Goal: Obtain resource: Download file/media

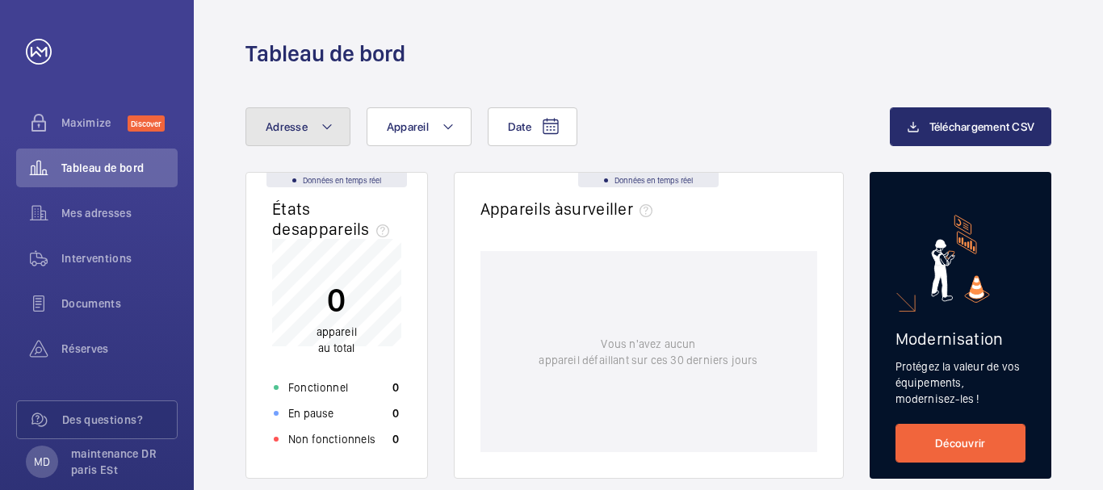
click at [326, 125] on mat-icon at bounding box center [327, 126] width 13 height 19
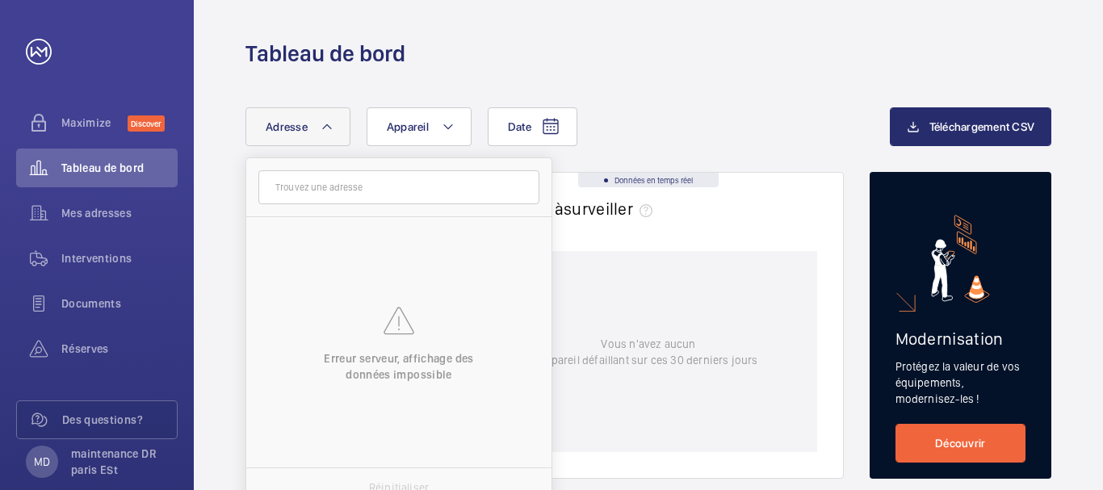
click at [326, 125] on mat-icon at bounding box center [327, 126] width 13 height 19
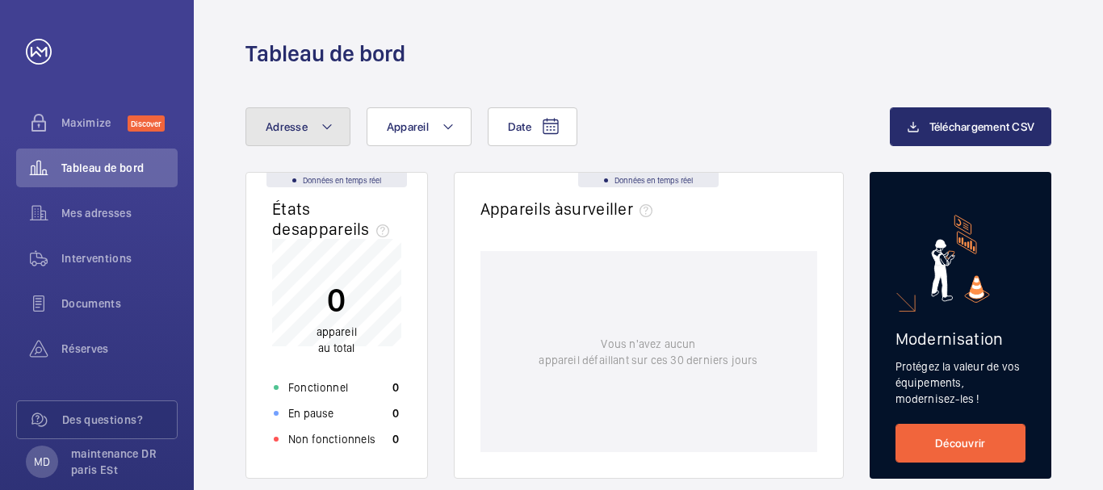
click at [323, 129] on mat-icon at bounding box center [327, 126] width 13 height 19
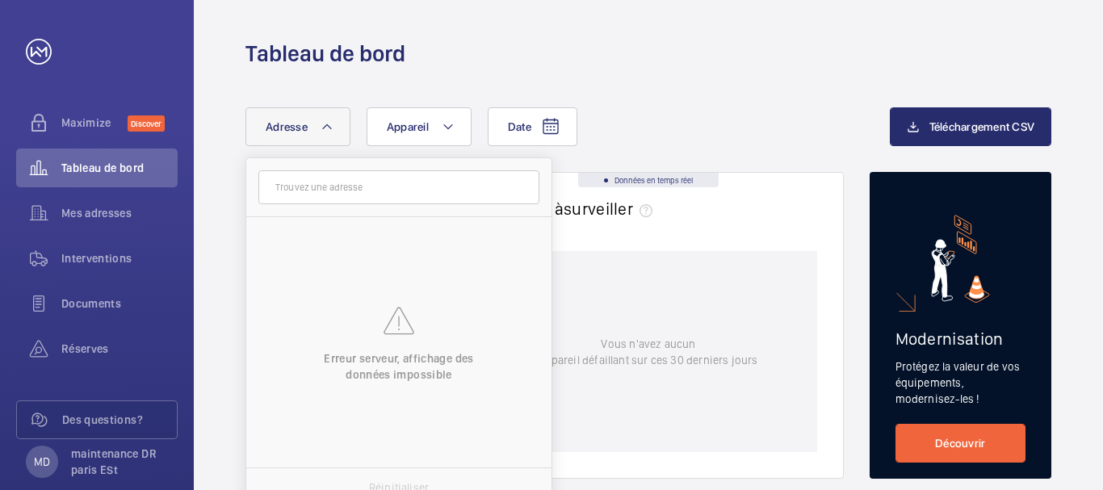
click at [323, 129] on mat-icon at bounding box center [327, 126] width 13 height 19
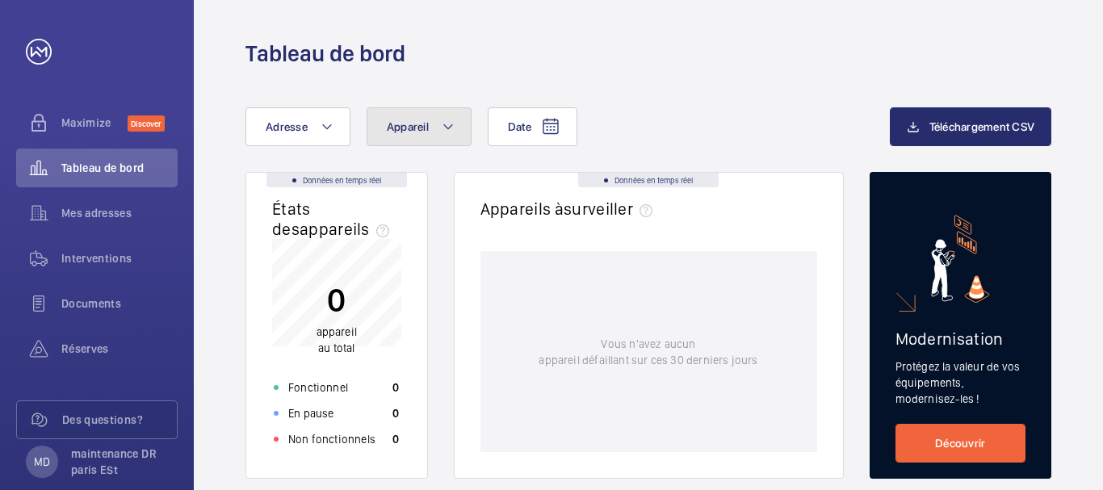
click at [448, 128] on mat-icon at bounding box center [448, 126] width 13 height 19
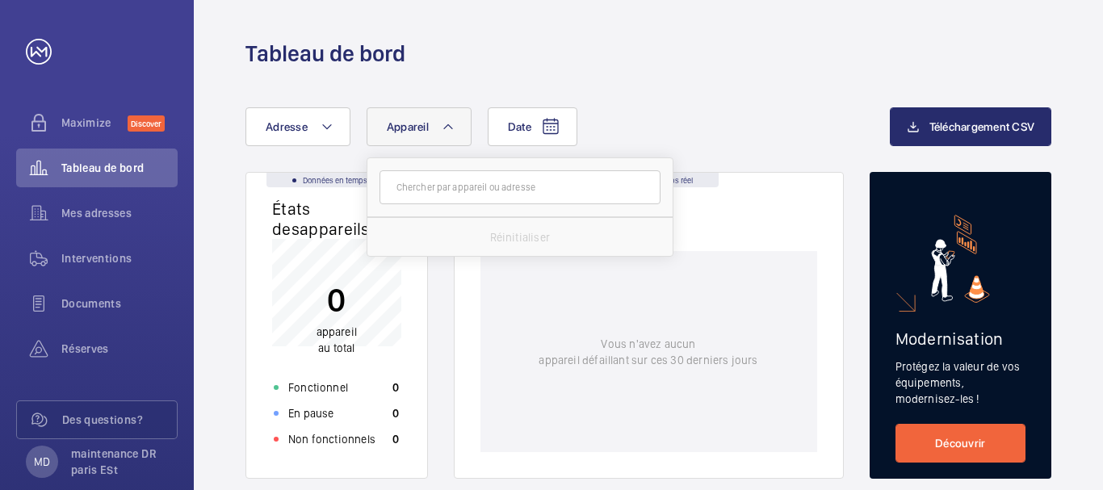
click at [448, 128] on mat-icon at bounding box center [448, 126] width 13 height 19
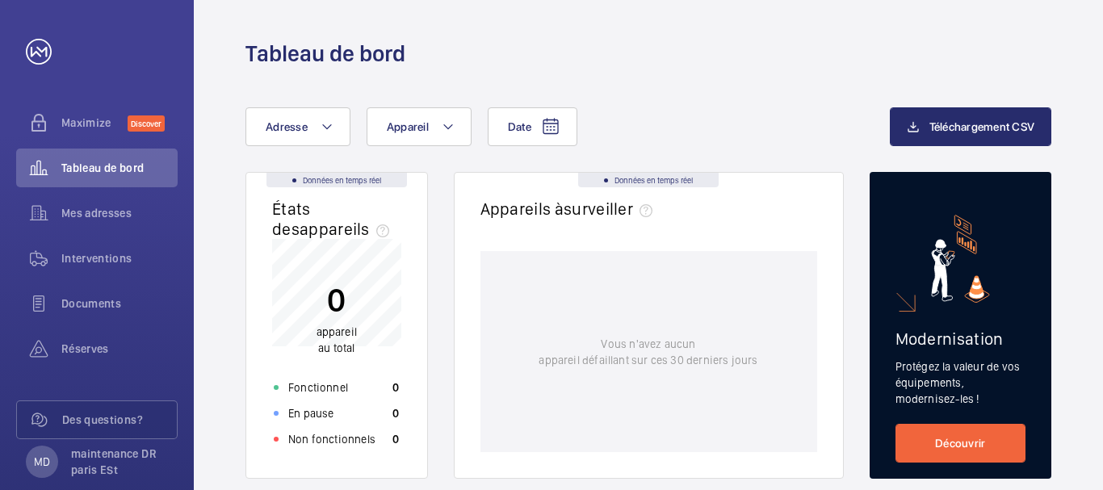
click at [244, 25] on div "Tableau de bord" at bounding box center [648, 34] width 909 height 69
click at [334, 131] on button "Adresse" at bounding box center [298, 126] width 105 height 39
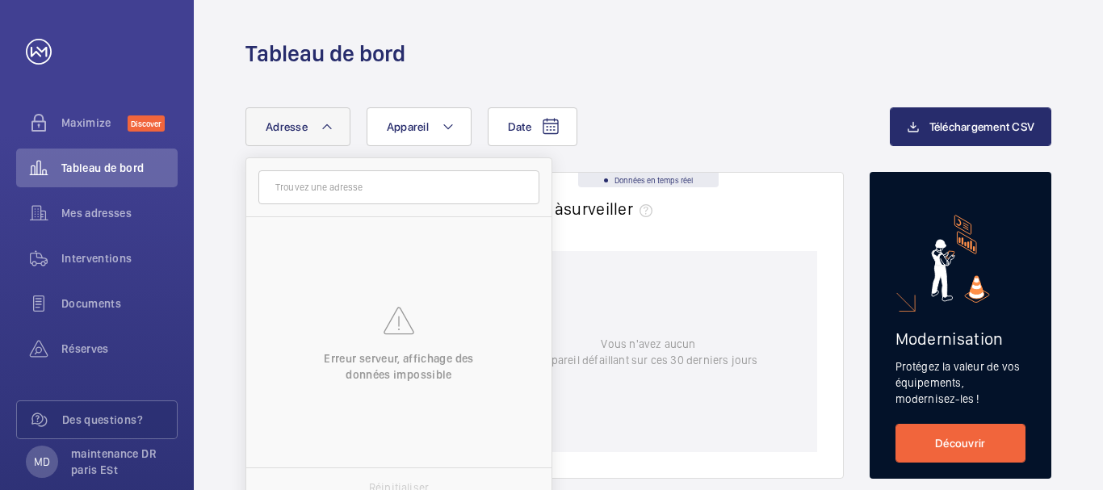
click at [330, 127] on mat-icon at bounding box center [327, 126] width 13 height 19
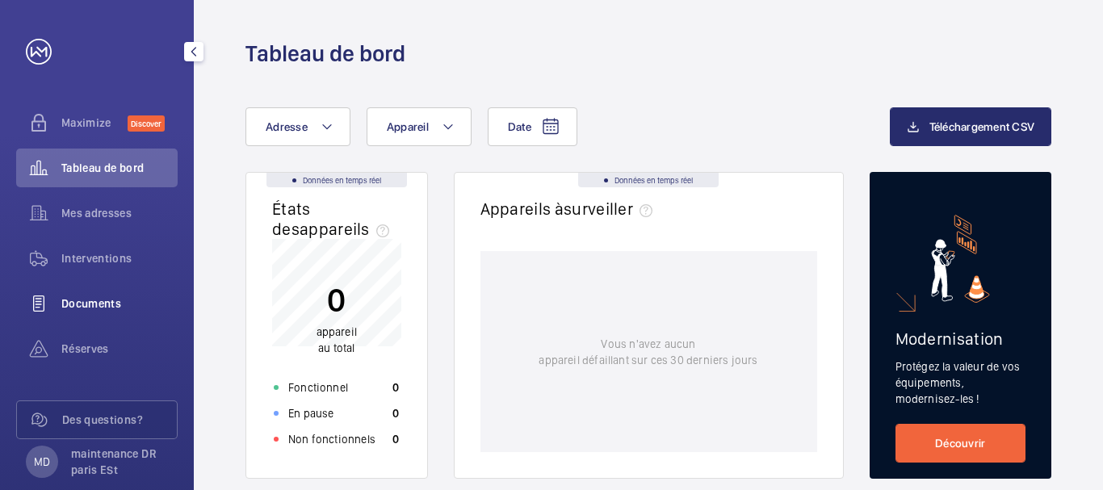
click at [88, 302] on span "Documents" at bounding box center [119, 304] width 116 height 16
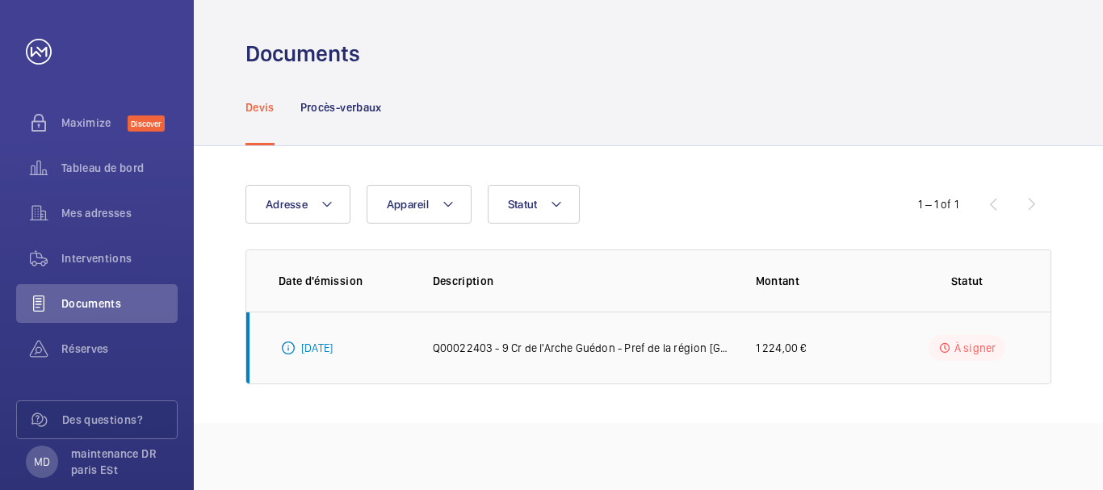
click at [449, 347] on p "Q00022403 - 9 Cr de l'Arche Guédon - Pref de la région Ile de France Reprise et…" at bounding box center [581, 348] width 297 height 16
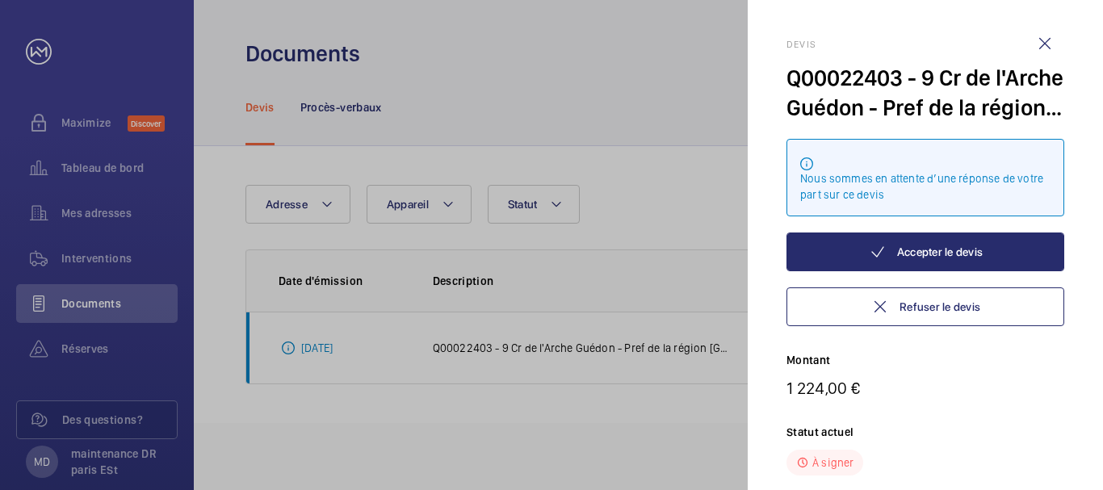
click at [340, 347] on div at bounding box center [551, 245] width 1103 height 490
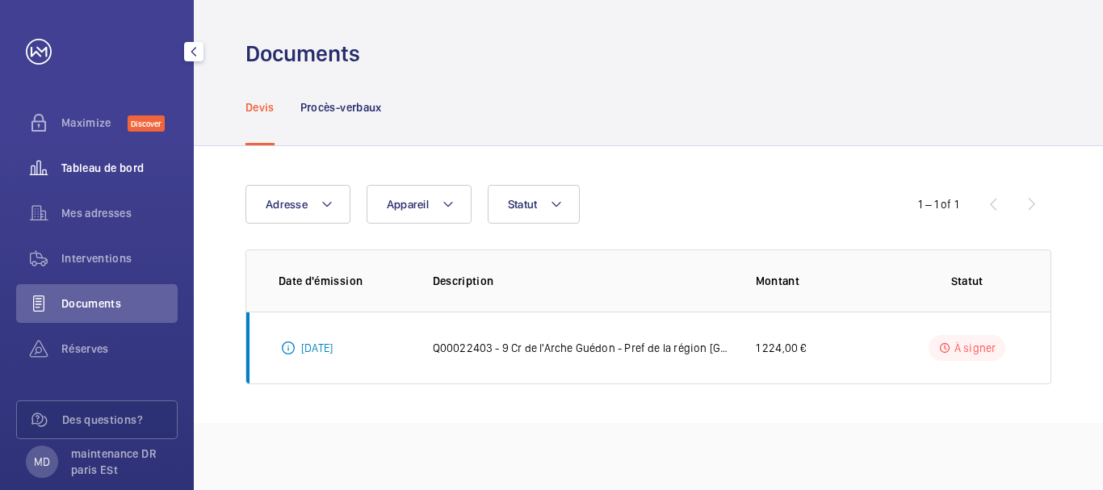
click at [122, 166] on span "Tableau de bord" at bounding box center [119, 168] width 116 height 16
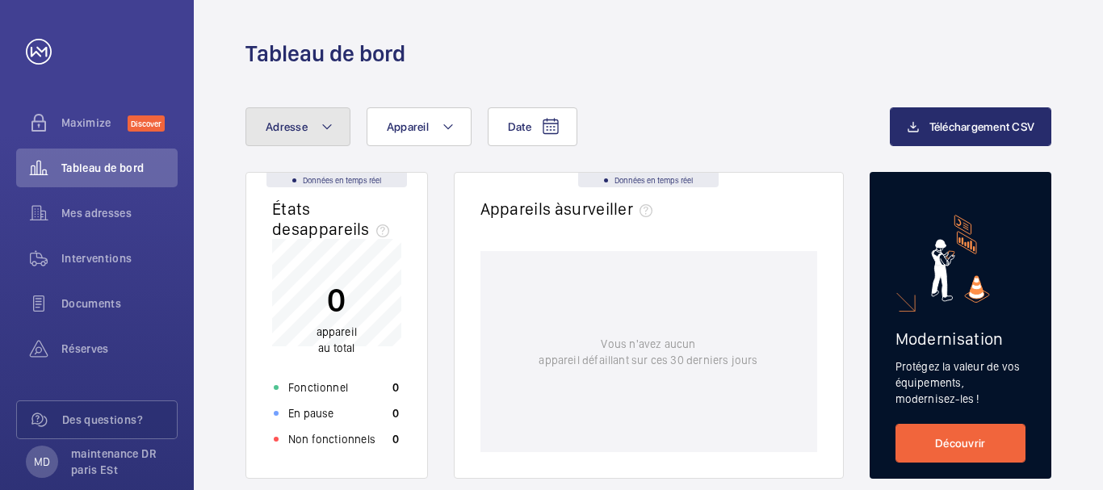
click at [313, 128] on button "Adresse" at bounding box center [298, 126] width 105 height 39
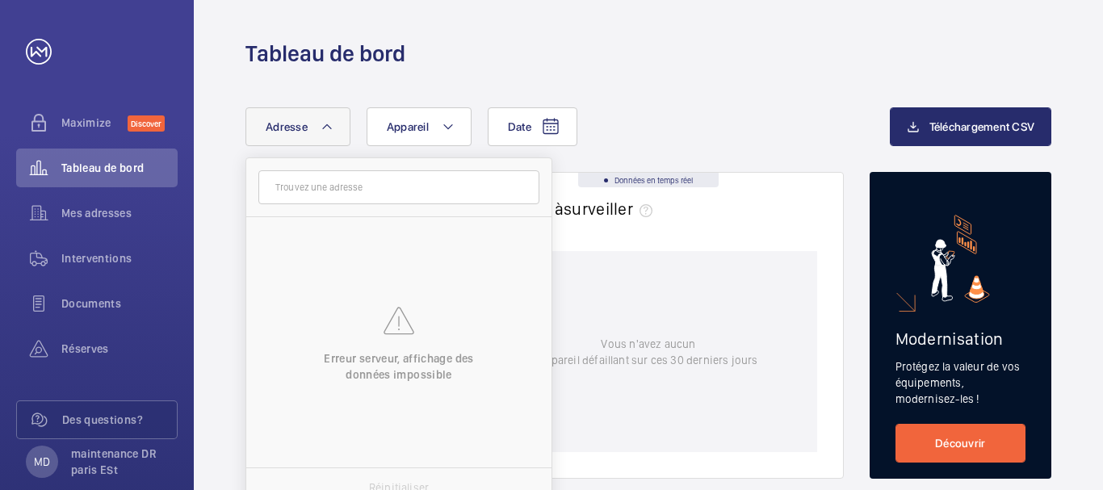
drag, startPoint x: 309, startPoint y: 130, endPoint x: 339, endPoint y: 128, distance: 30.0
click at [339, 128] on button "Adresse" at bounding box center [298, 126] width 105 height 39
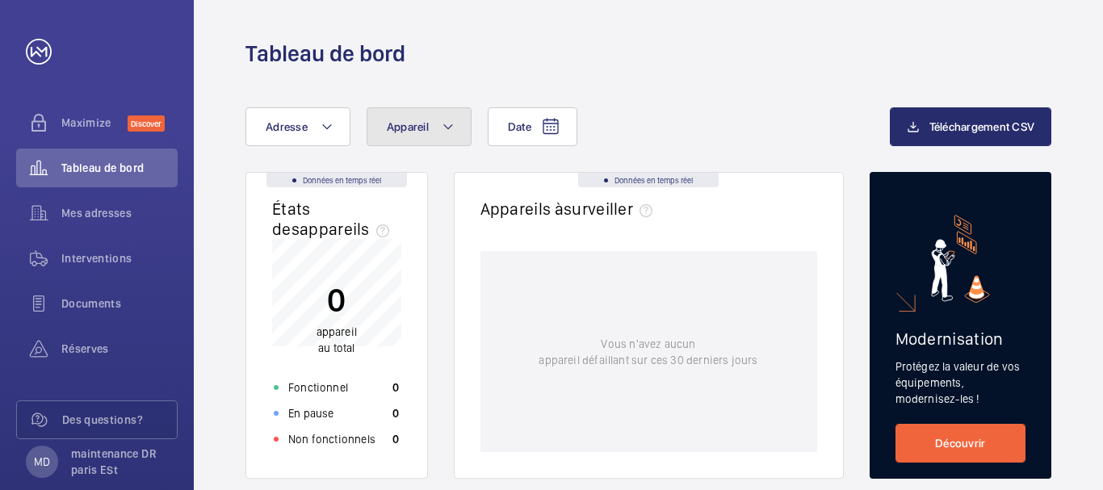
click at [408, 131] on span "Appareil" at bounding box center [408, 126] width 42 height 13
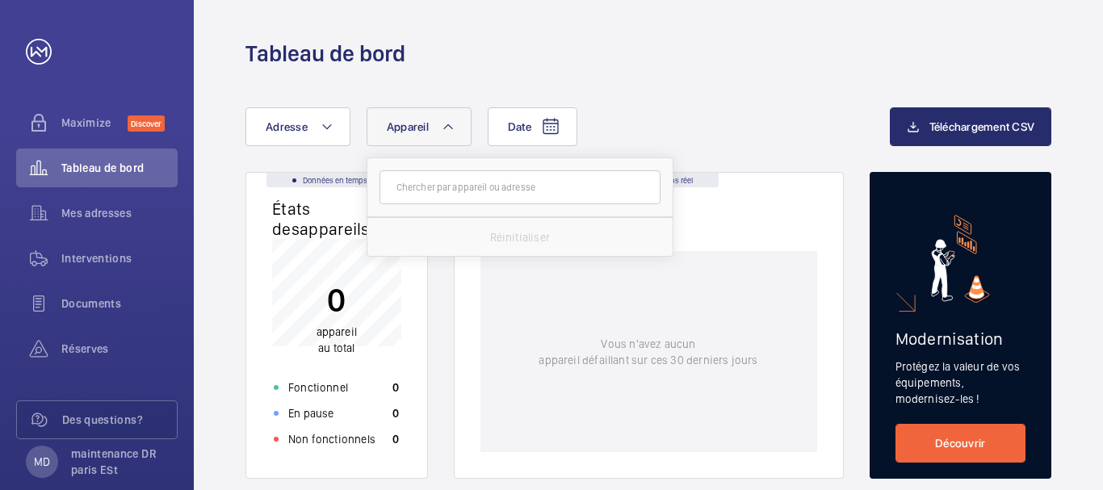
click at [408, 131] on span "Appareil" at bounding box center [408, 126] width 42 height 13
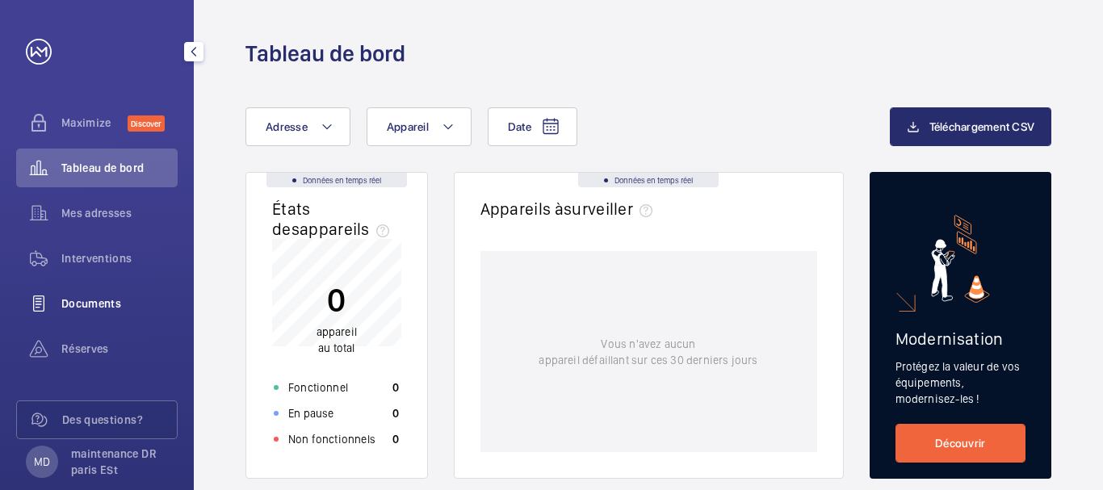
click at [107, 295] on div "Documents" at bounding box center [97, 303] width 162 height 39
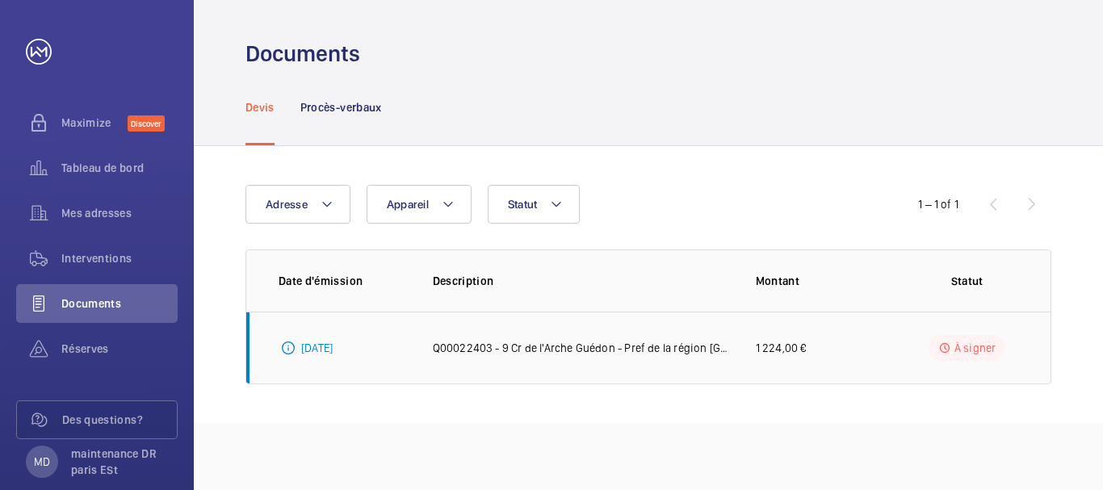
click at [622, 345] on p "Q00022403 - 9 Cr de l'Arche Guédon - Pref de la région Ile de France Reprise et…" at bounding box center [581, 348] width 297 height 16
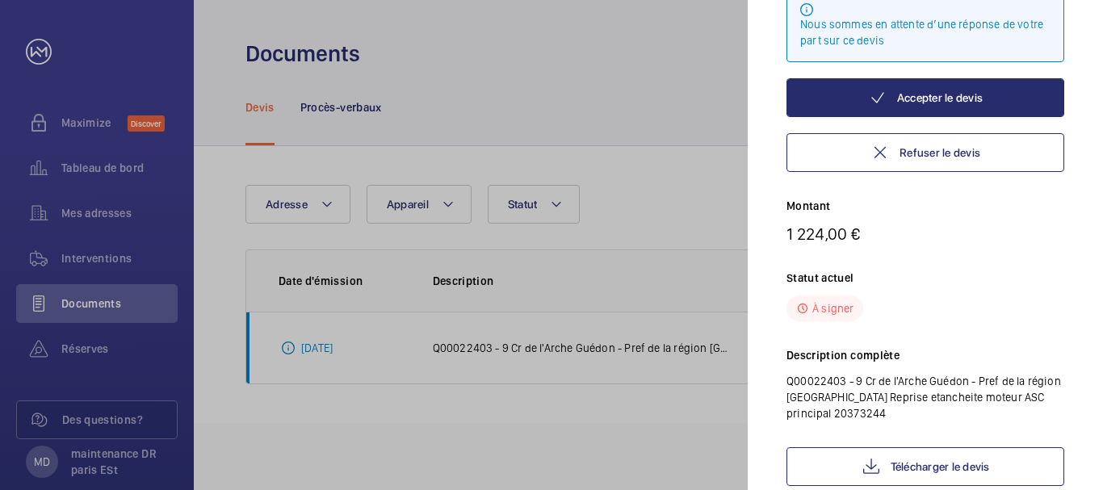
scroll to position [241, 0]
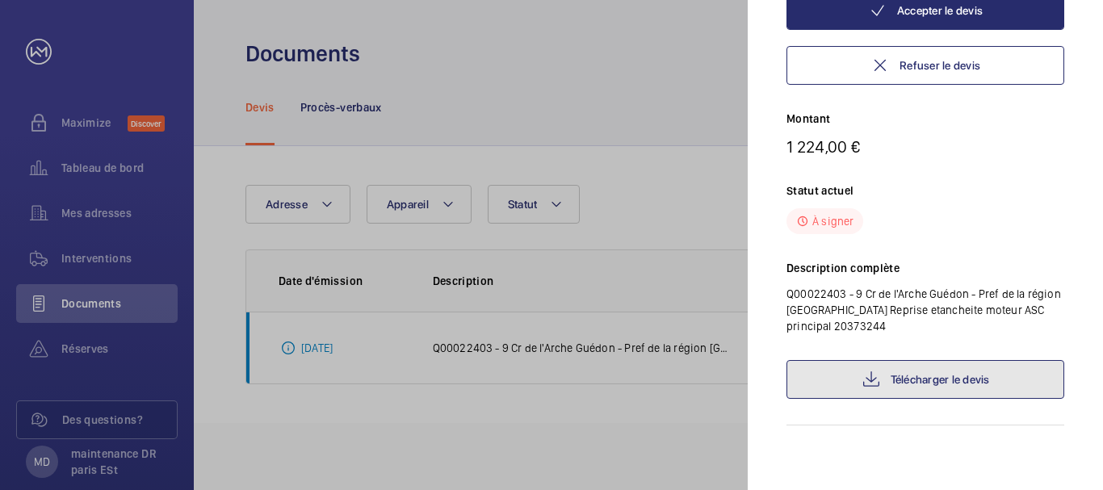
click at [976, 373] on link "Télécharger le devis" at bounding box center [926, 379] width 278 height 39
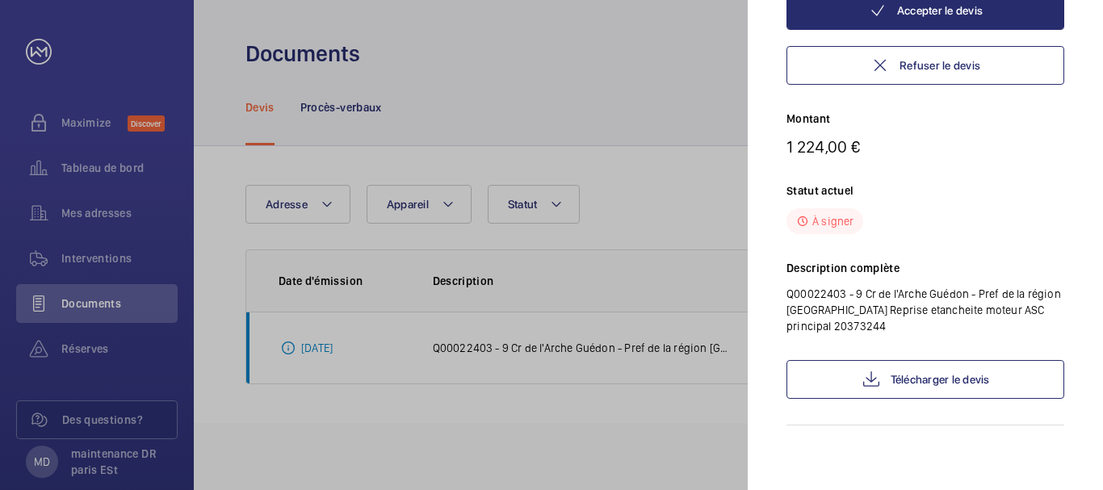
click at [76, 165] on div at bounding box center [551, 245] width 1103 height 490
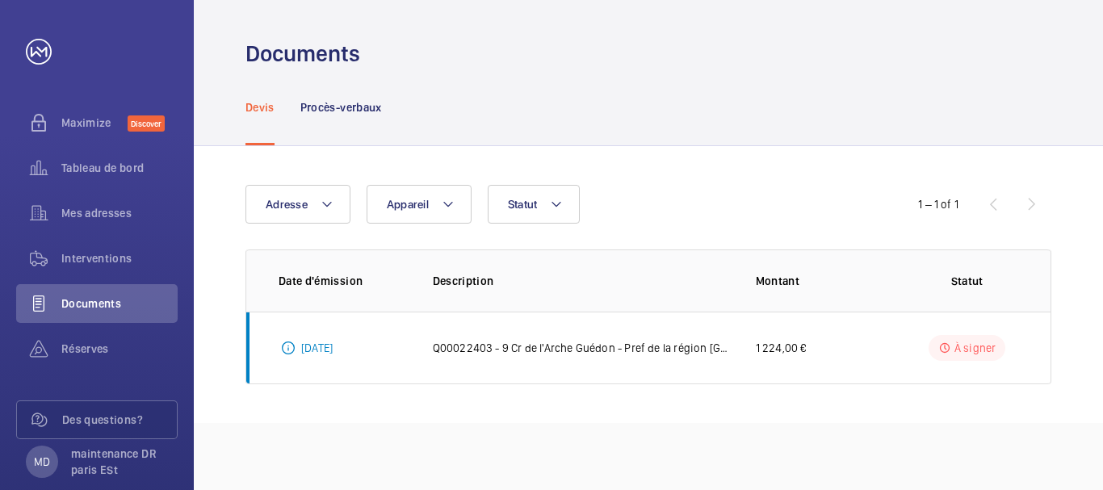
scroll to position [0, 0]
click at [77, 165] on span "Tableau de bord" at bounding box center [119, 168] width 116 height 16
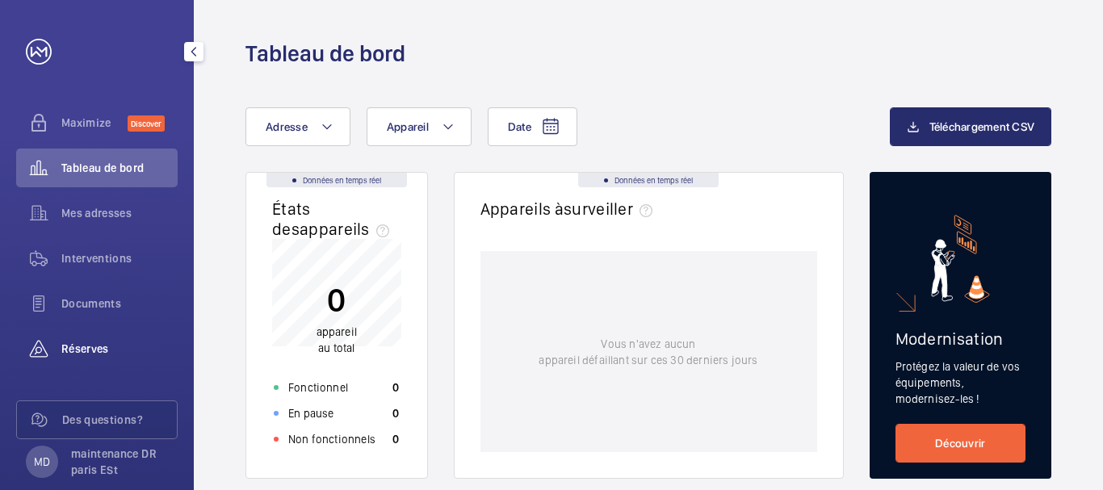
click at [104, 342] on span "Réserves" at bounding box center [119, 349] width 116 height 16
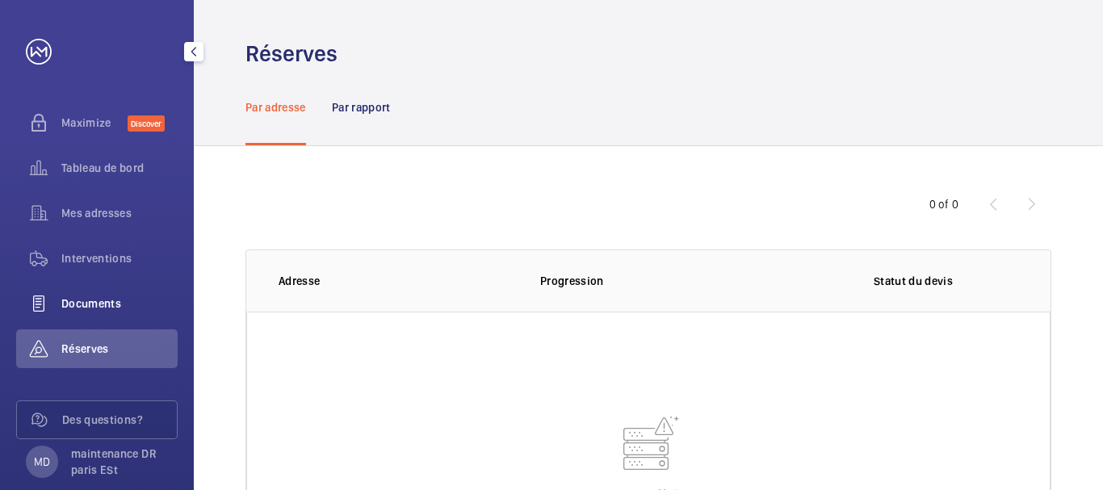
click at [96, 300] on span "Documents" at bounding box center [119, 304] width 116 height 16
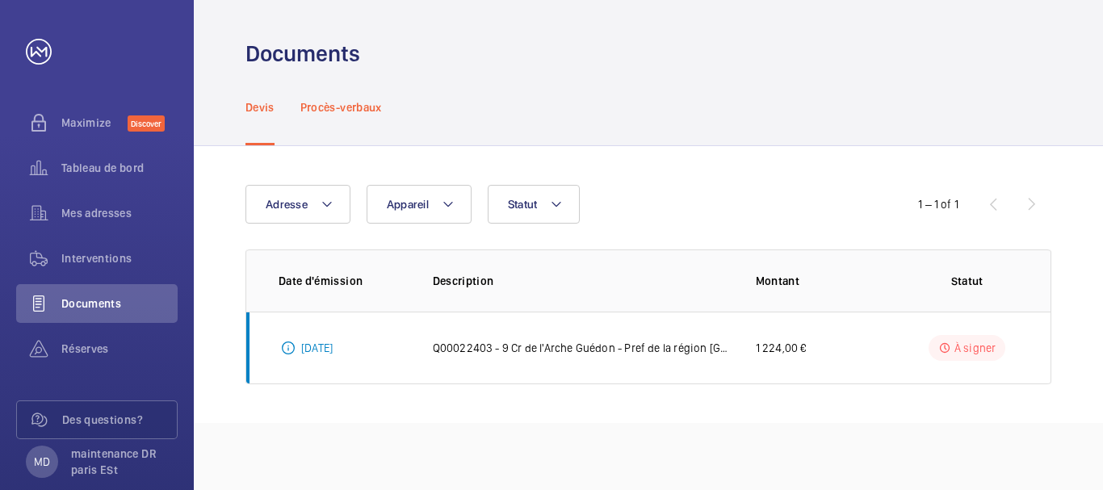
click at [344, 82] on div "Procès-verbaux" at bounding box center [341, 107] width 82 height 77
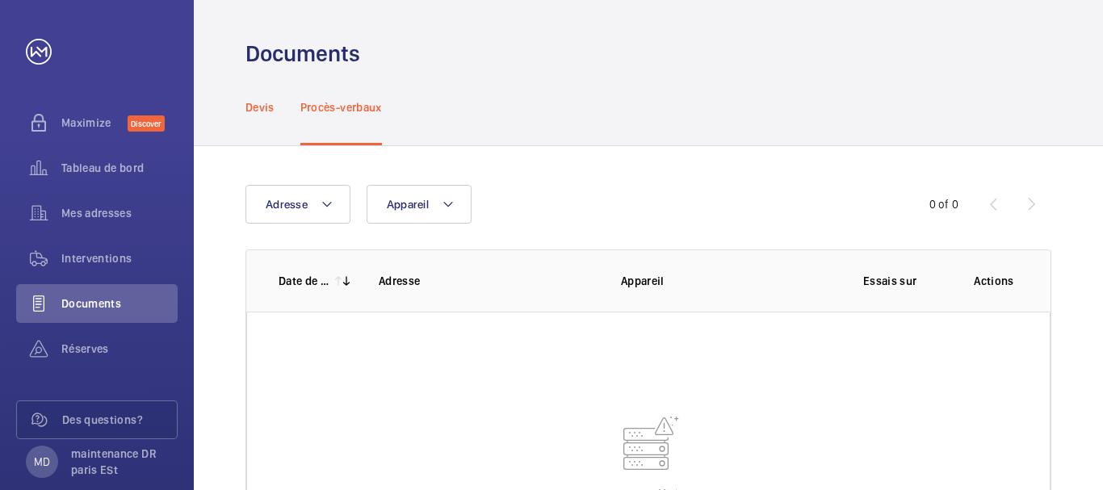
click at [267, 99] on div "Devis" at bounding box center [260, 107] width 29 height 77
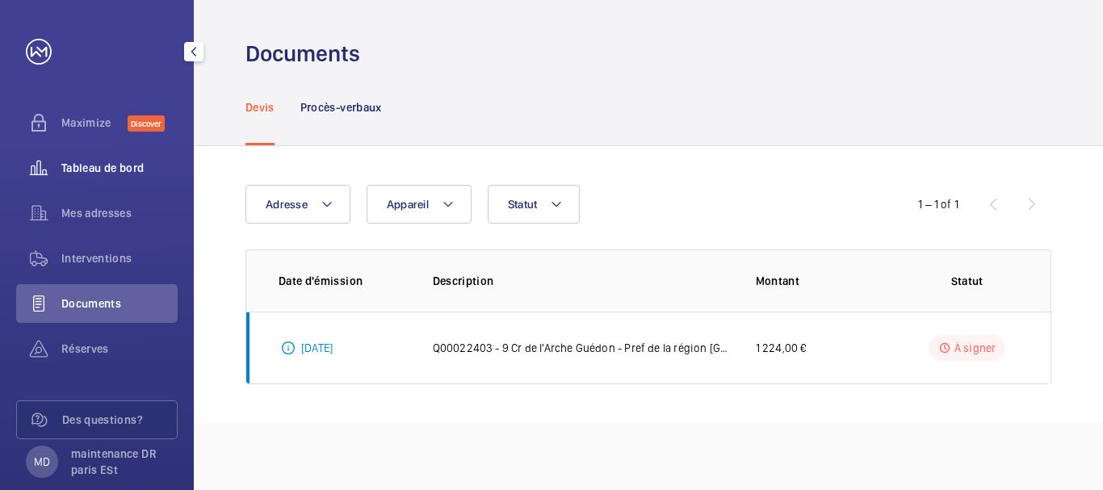
click at [127, 163] on span "Tableau de bord" at bounding box center [119, 168] width 116 height 16
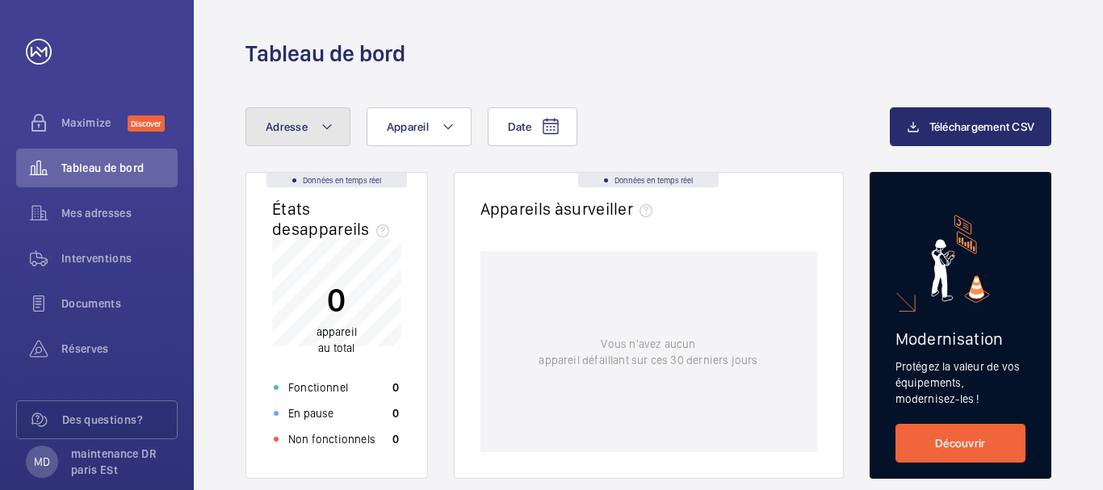
click at [325, 117] on mat-icon at bounding box center [327, 126] width 13 height 19
click at [101, 457] on p "maintenance DR paris ESt" at bounding box center [119, 462] width 97 height 32
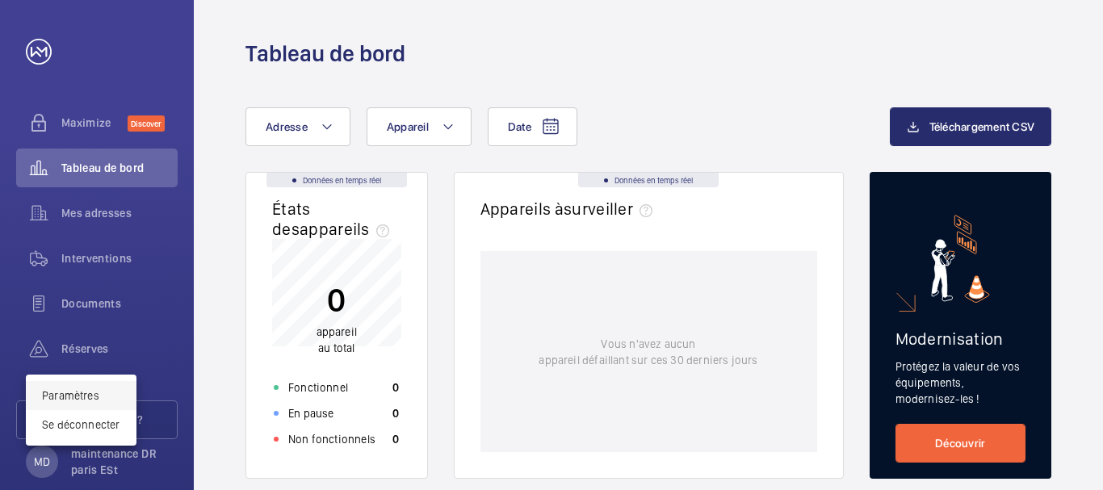
click at [89, 394] on link "Paramètres" at bounding box center [70, 395] width 57 height 13
